Goal: Task Accomplishment & Management: Use online tool/utility

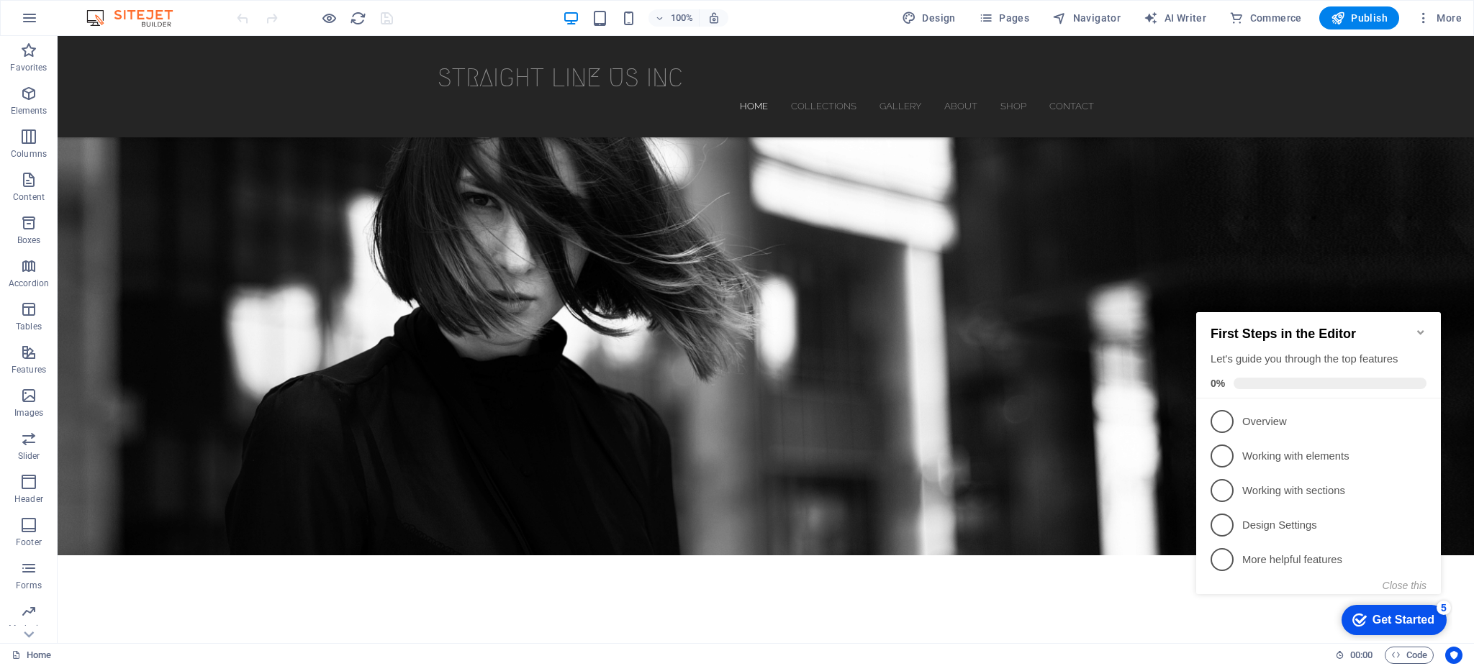
scroll to position [140, 0]
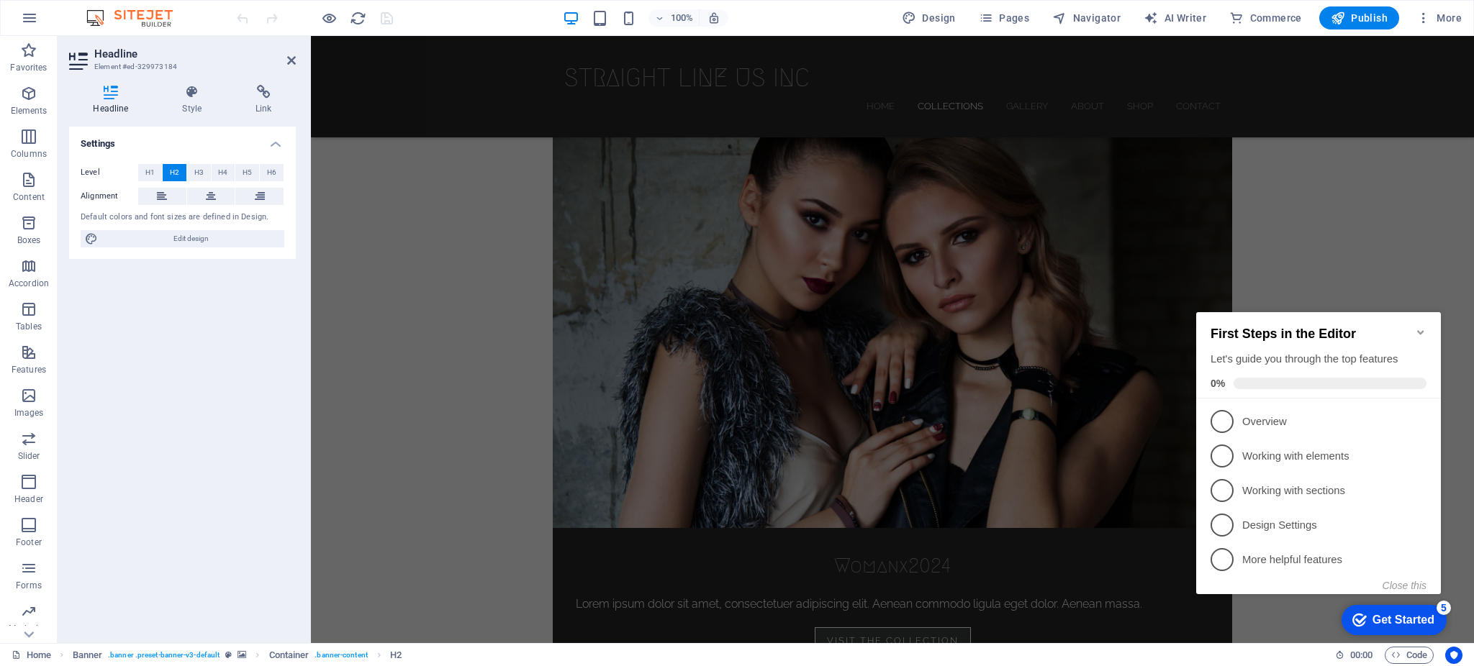
scroll to position [942, 0]
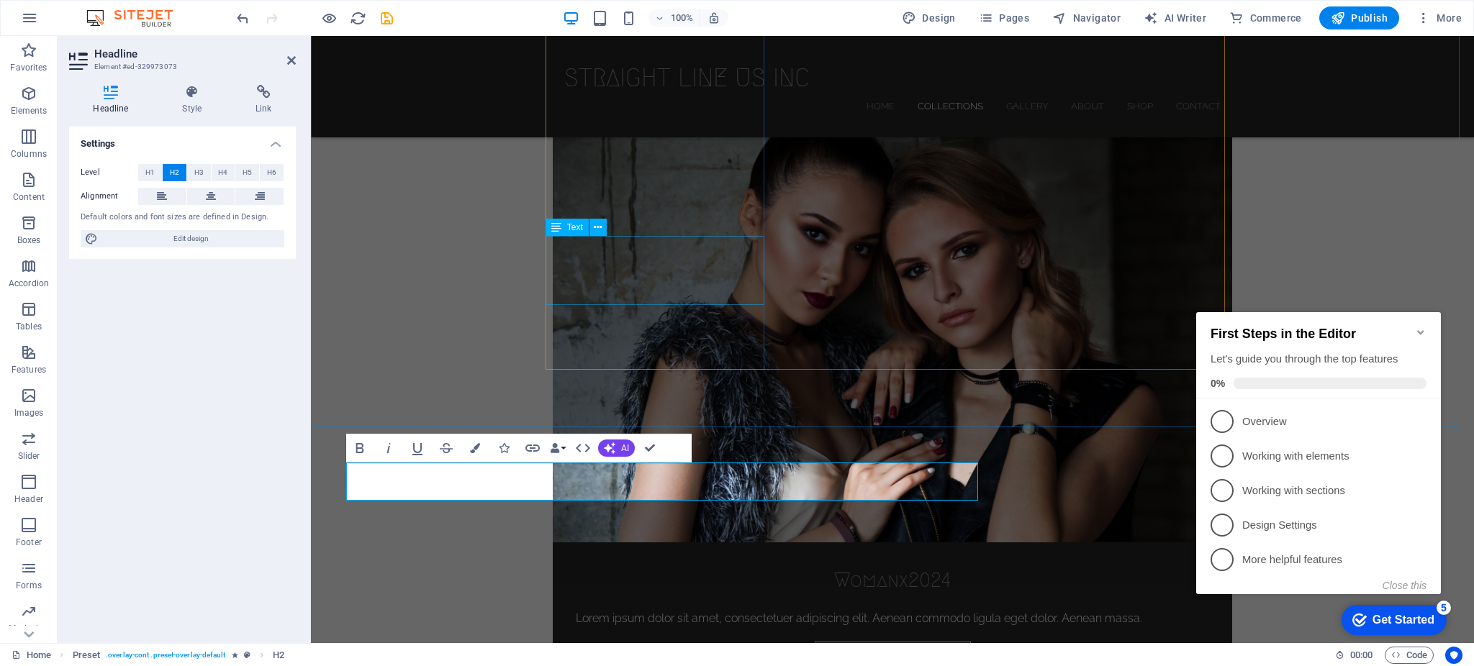
scroll to position [870, 0]
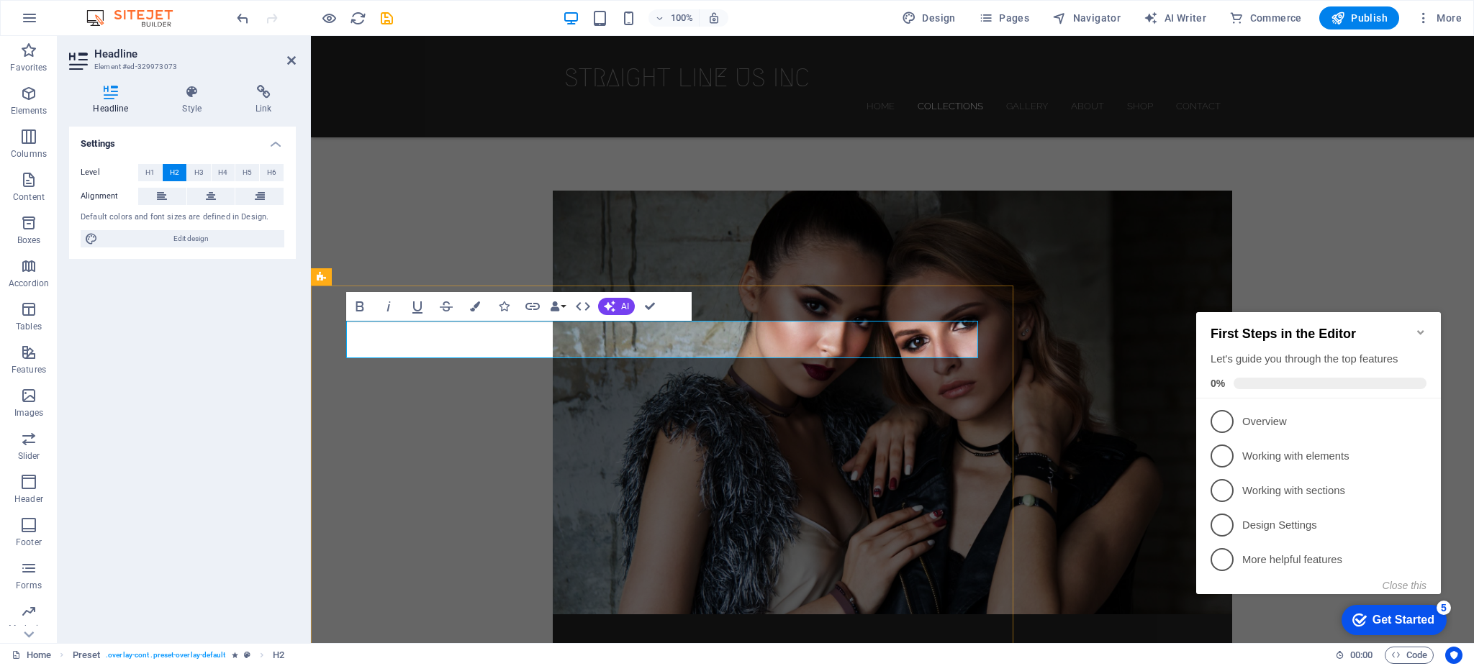
drag, startPoint x: 1783, startPoint y: 227, endPoint x: 1471, endPoint y: 241, distance: 312.6
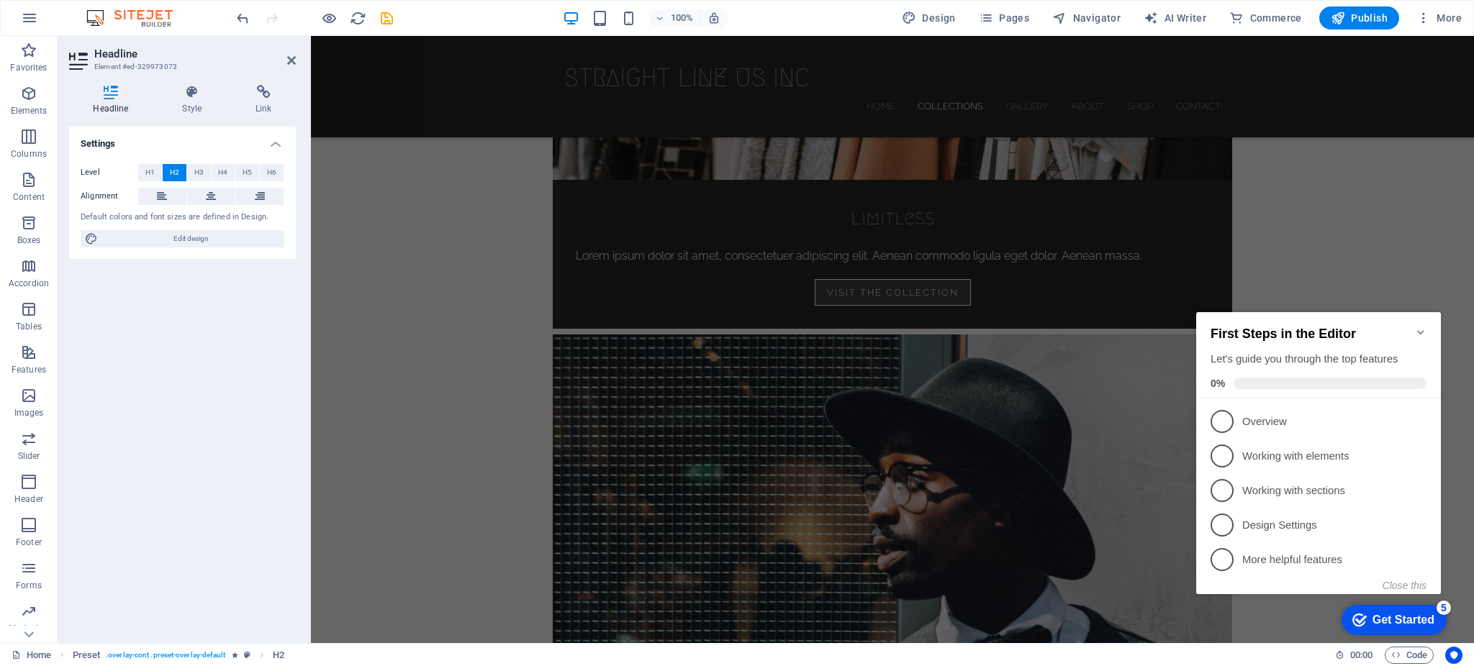
scroll to position [1892, 0]
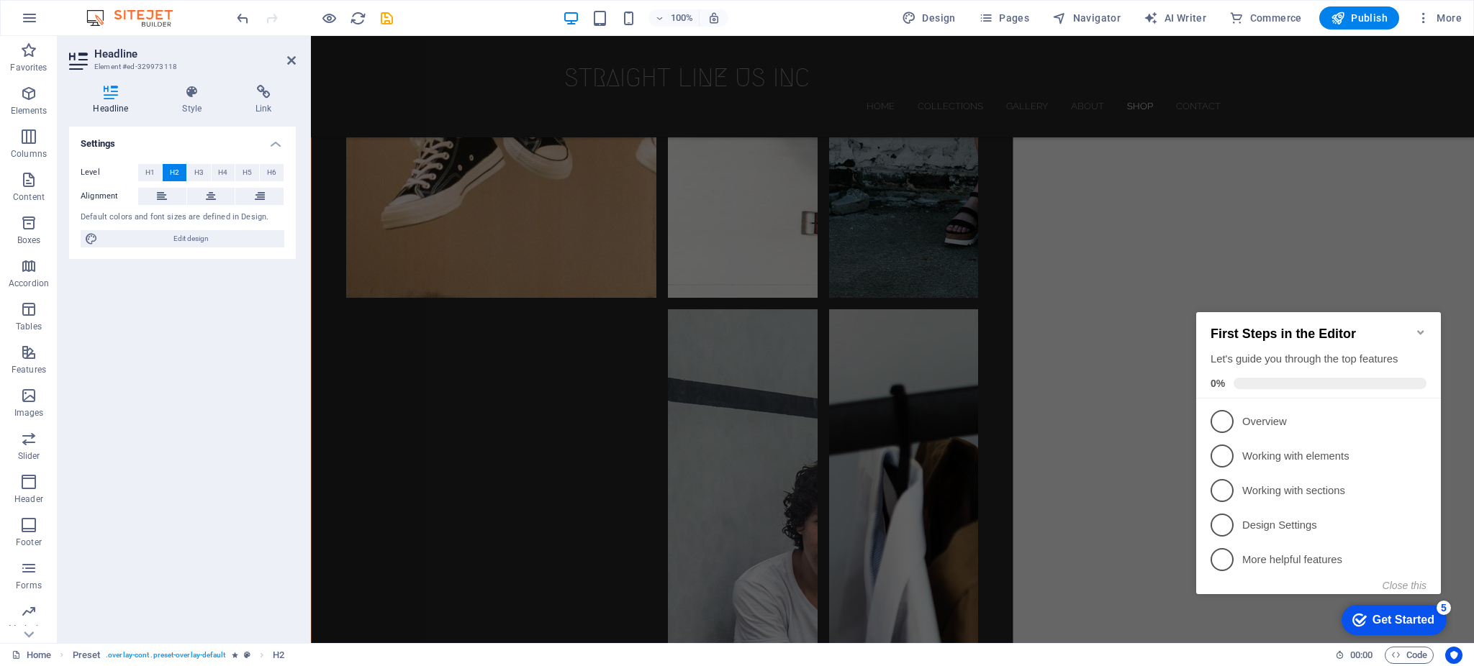
scroll to position [4642, 0]
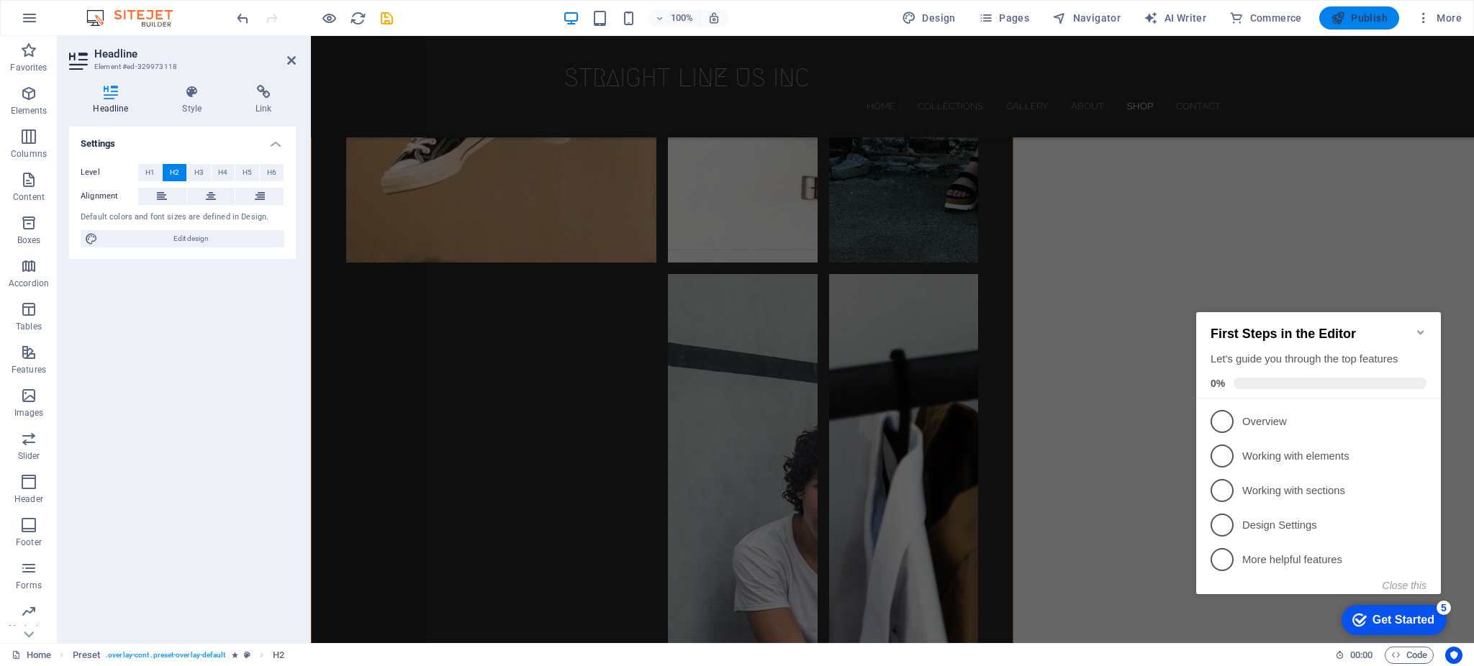
click at [1349, 7] on button "Publish" at bounding box center [1359, 17] width 80 height 23
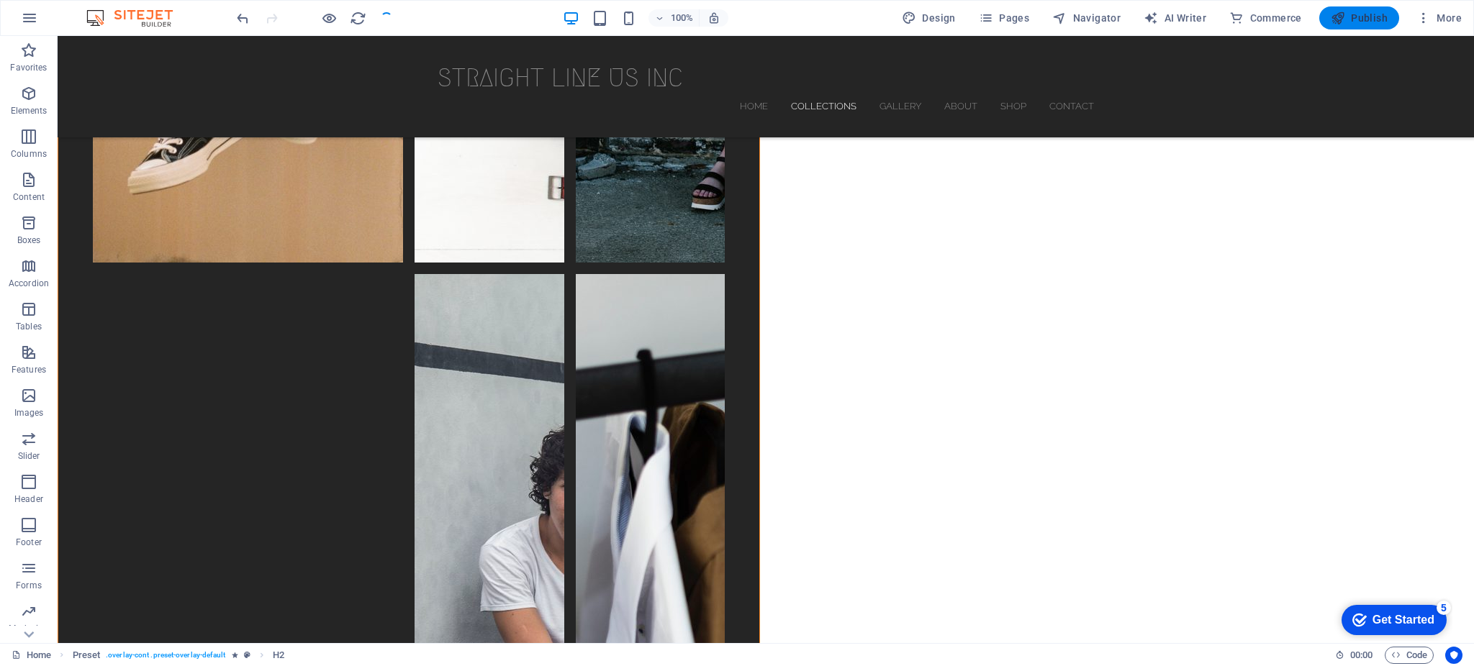
scroll to position [1920, 0]
